Goal: Check status

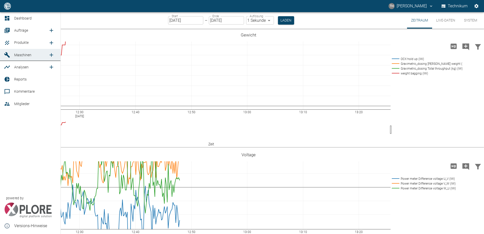
click at [9, 55] on icon at bounding box center [7, 55] width 6 height 6
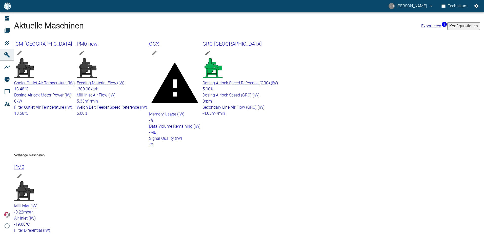
click at [201, 45] on div "OCX" at bounding box center [174, 49] width 51 height 18
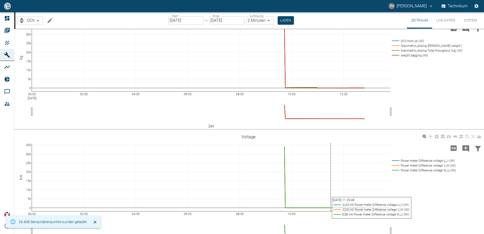
scroll to position [51, 0]
